Goal: Transaction & Acquisition: Purchase product/service

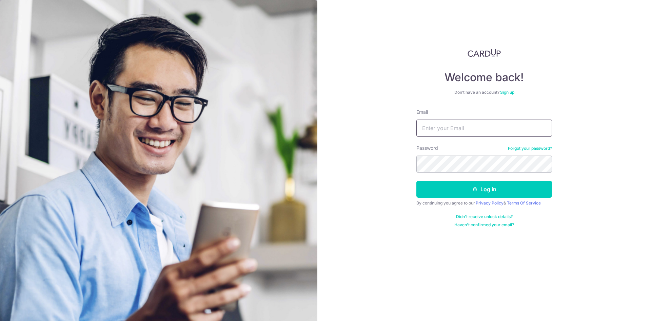
drag, startPoint x: 0, startPoint y: 0, endPoint x: 466, endPoint y: 121, distance: 482.0
click at [466, 121] on input "Email" at bounding box center [485, 127] width 136 height 17
type input "peony.lim@hotmail.com"
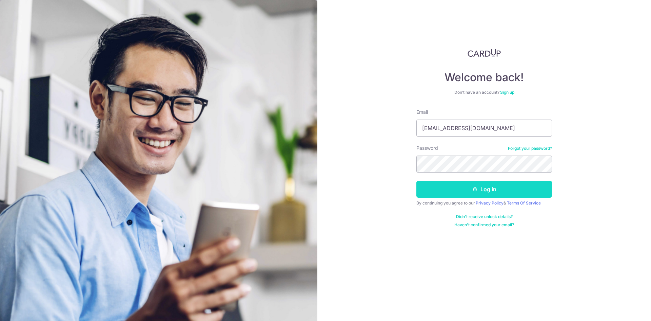
click at [461, 197] on button "Log in" at bounding box center [485, 188] width 136 height 17
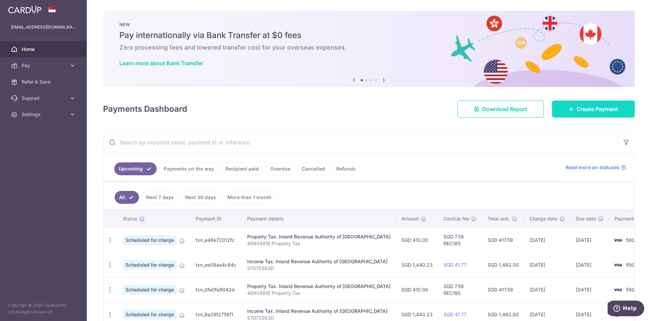
click at [585, 117] on link "Create Payment" at bounding box center [593, 108] width 83 height 17
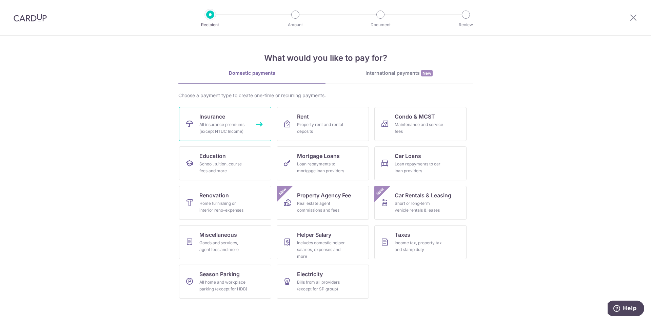
click at [233, 125] on div "All insurance premiums (except NTUC Income)" at bounding box center [223, 128] width 49 height 14
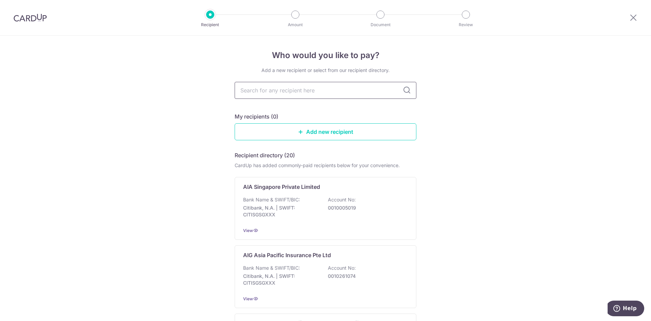
click at [355, 95] on input "text" at bounding box center [326, 90] width 182 height 17
click at [252, 90] on input "text" at bounding box center [326, 90] width 182 height 17
type input "tokio"
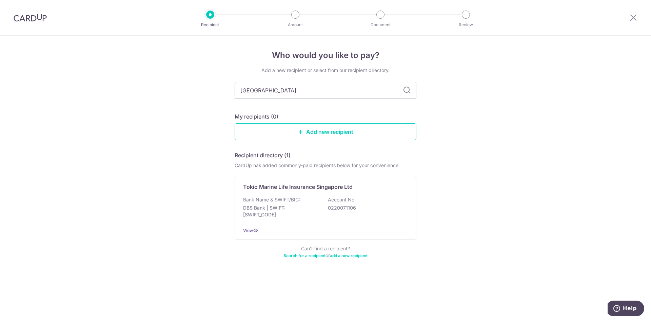
click at [284, 193] on div "Tokio Marine Life Insurance Singapore Ltd Bank Name & SWIFT/BIC: DBS Bank | SWI…" at bounding box center [326, 208] width 182 height 63
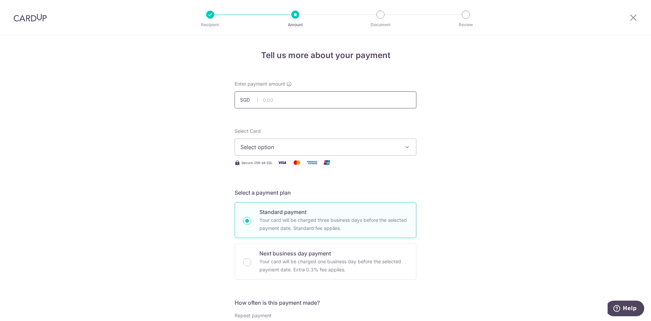
click at [310, 100] on input "text" at bounding box center [326, 99] width 182 height 17
type input "11,617.80"
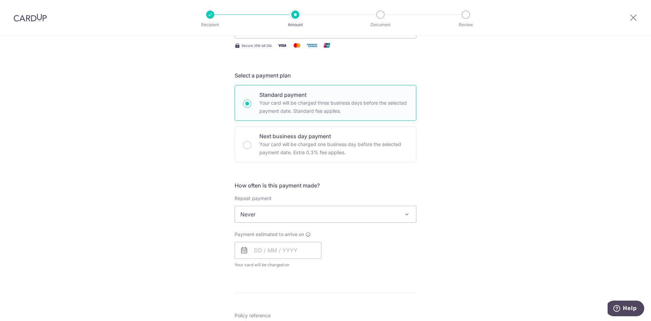
scroll to position [170, 0]
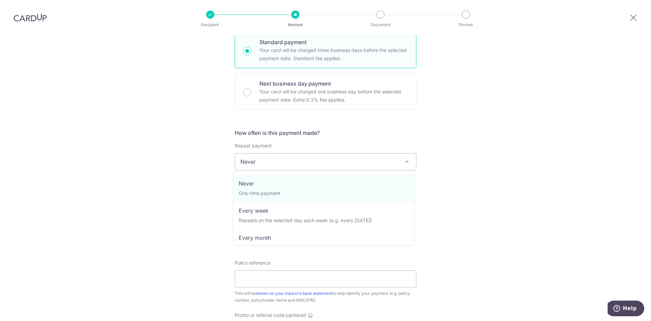
click at [408, 157] on span "Never" at bounding box center [326, 161] width 182 height 17
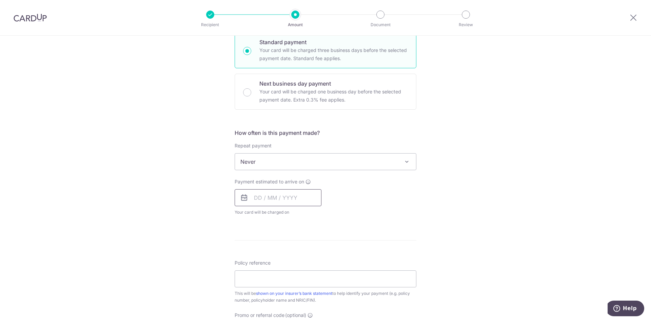
click at [288, 202] on input "text" at bounding box center [278, 197] width 87 height 17
click at [257, 259] on link "8" at bounding box center [262, 259] width 11 height 11
type input "[DATE]"
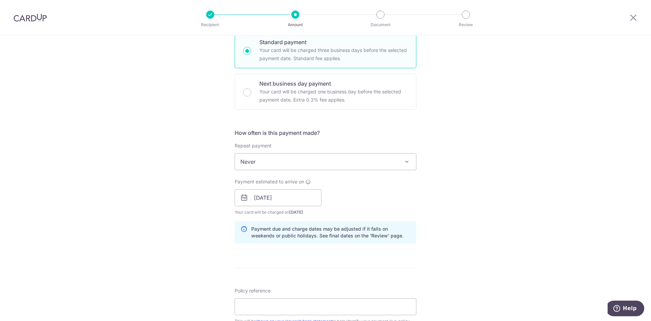
click at [414, 201] on div "Payment estimated to arrive on 08/09/2025 Prev Next Sep Oct Nov Dec 2025 2026 2…" at bounding box center [326, 196] width 190 height 37
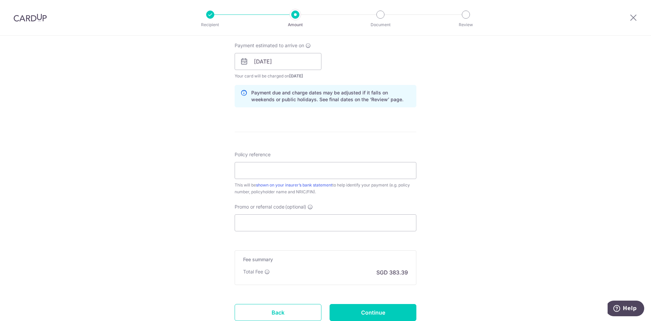
scroll to position [305, 0]
click at [381, 303] on form "Enter payment amount SGD 11,617.80 11617.80 Select Card Select option Add credi…" at bounding box center [326, 57] width 182 height 565
click at [326, 166] on input "Policy reference" at bounding box center [326, 170] width 182 height 17
type input "00130791"
click at [385, 316] on input "Continue" at bounding box center [373, 312] width 87 height 17
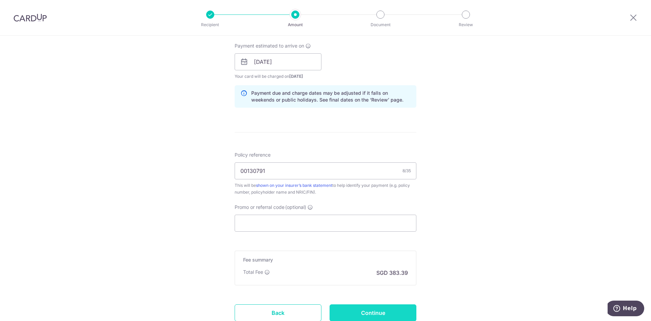
type input "Create Schedule"
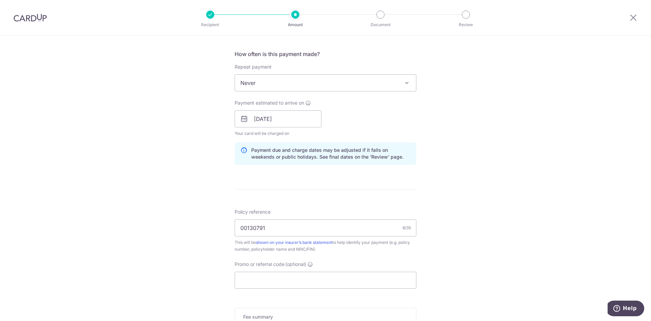
scroll to position [363, 0]
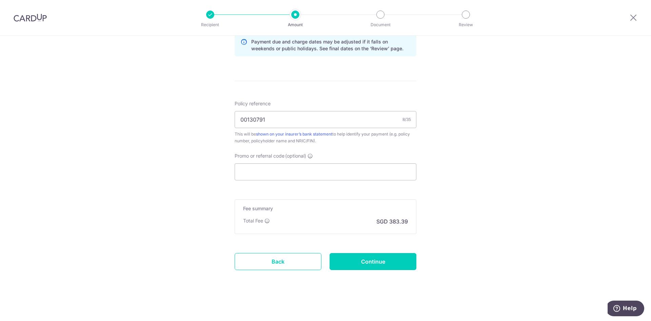
click at [311, 160] on div "Promo or referral code (optional) The discounted fee will be shown on the revie…" at bounding box center [326, 166] width 182 height 28
click at [306, 171] on input "Promo or referral code (optional)" at bounding box center [326, 171] width 182 height 17
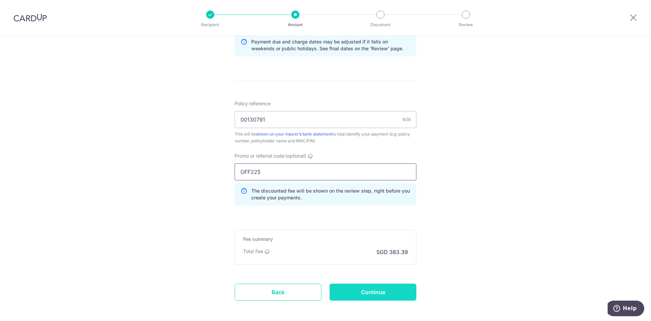
type input "OFF225"
click at [360, 292] on input "Continue" at bounding box center [373, 291] width 87 height 17
type input "Create Schedule"
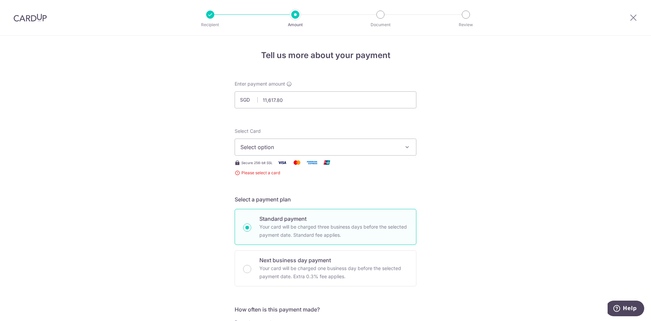
click at [414, 148] on button "Select option" at bounding box center [326, 146] width 182 height 17
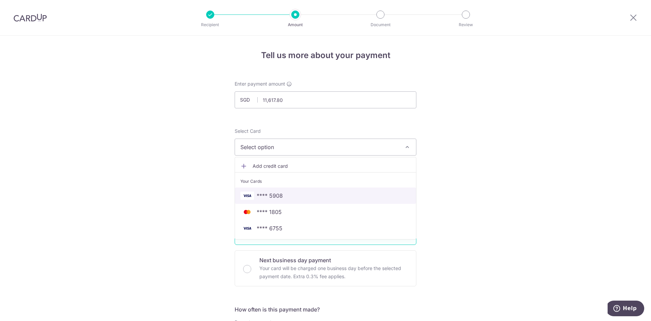
click at [297, 194] on span "**** 5908" at bounding box center [326, 195] width 170 height 8
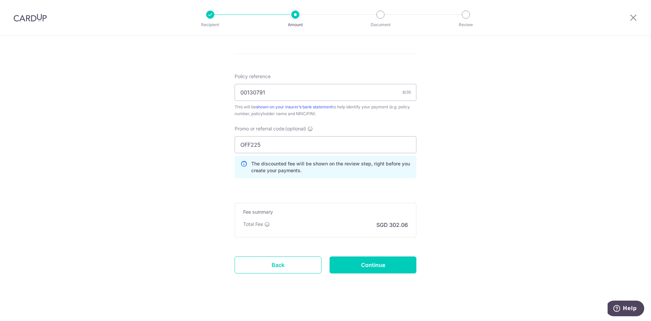
scroll to position [387, 0]
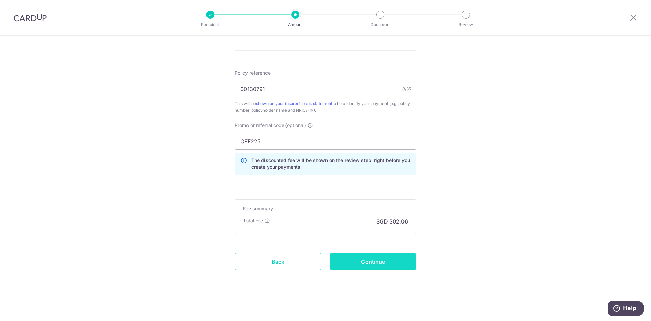
click at [379, 263] on input "Continue" at bounding box center [373, 261] width 87 height 17
type input "Create Schedule"
